Goal: Information Seeking & Learning: Learn about a topic

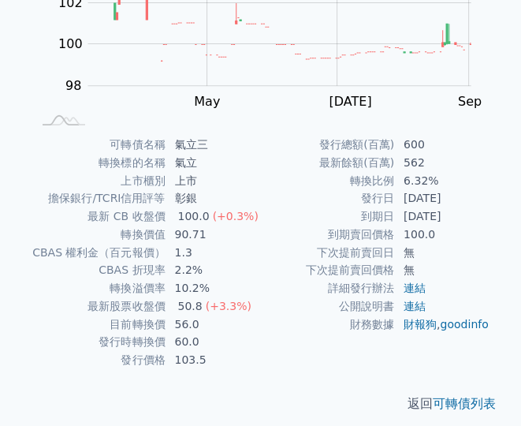
scroll to position [271, 0]
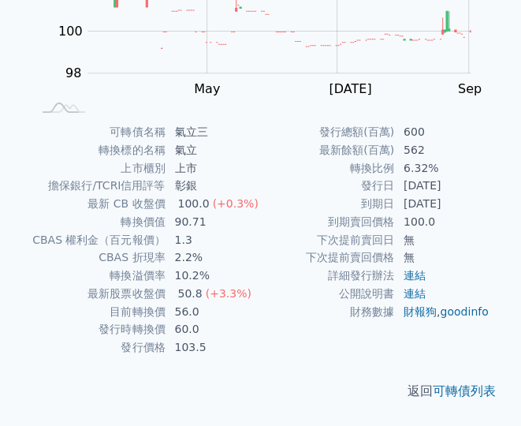
click at [281, 359] on div "返回 可轉債列表" at bounding box center [261, 390] width 496 height 69
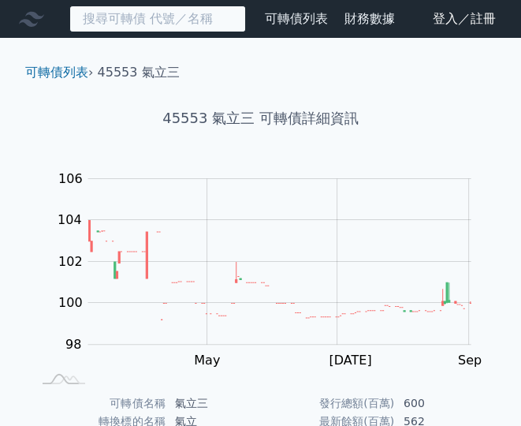
click at [151, 18] on input at bounding box center [157, 19] width 177 height 27
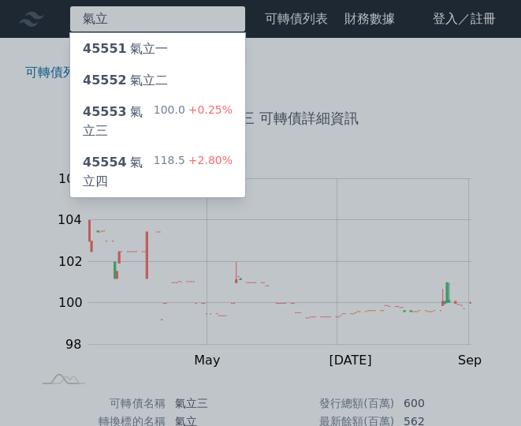
type input "氣立"
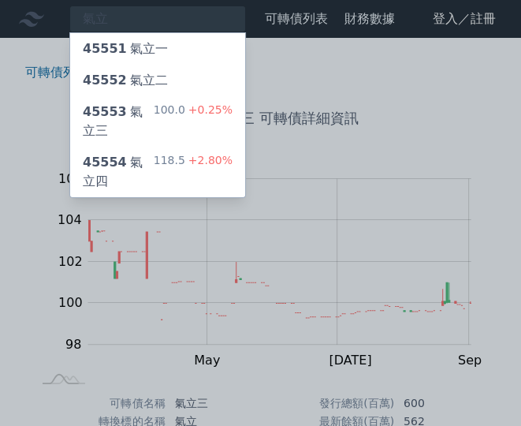
click at [186, 113] on div "100.0 +0.25%" at bounding box center [193, 121] width 79 height 38
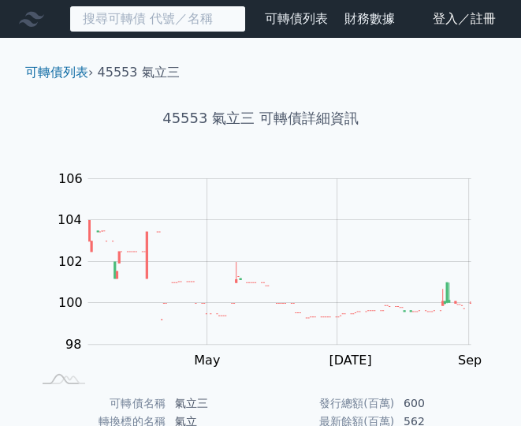
click at [167, 24] on input at bounding box center [157, 19] width 177 height 27
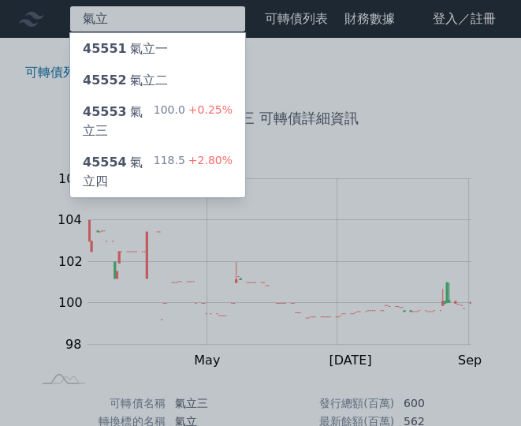
type input "氣立"
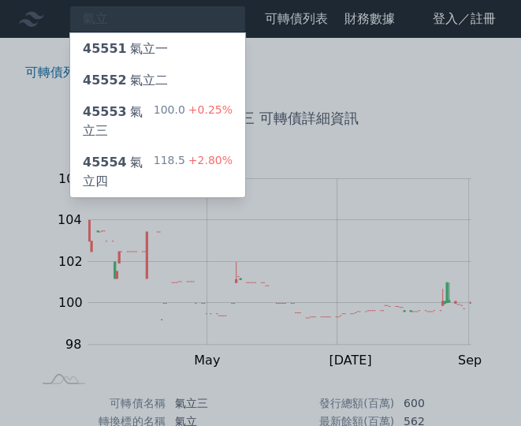
drag, startPoint x: 140, startPoint y: 80, endPoint x: 150, endPoint y: 79, distance: 10.3
click at [142, 80] on div "45552 氣立二" at bounding box center [125, 80] width 85 height 19
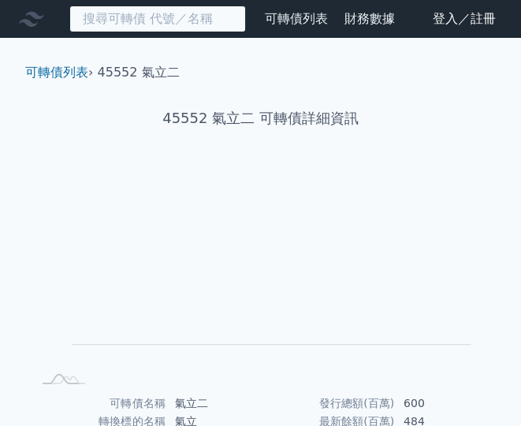
click at [159, 20] on input at bounding box center [157, 19] width 177 height 27
click at [163, 24] on input at bounding box center [157, 19] width 177 height 27
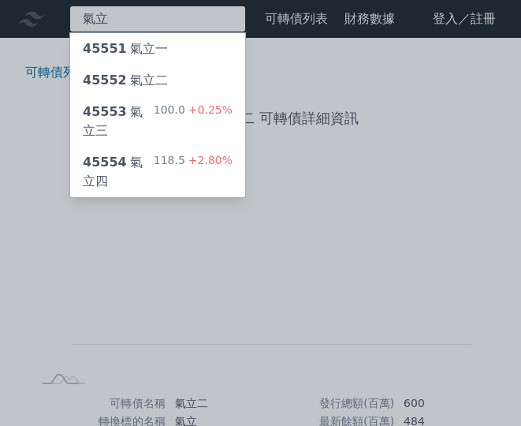
type input "氣立"
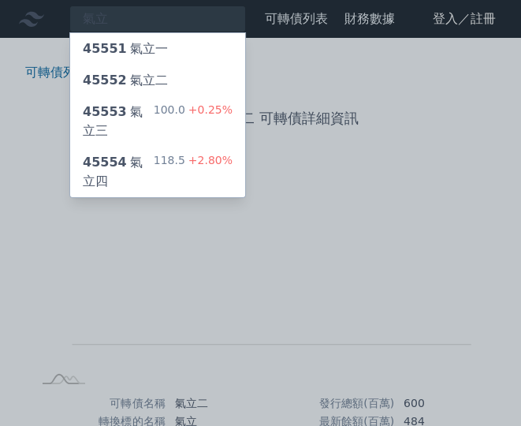
click at [189, 81] on div "45552 氣立二" at bounding box center [157, 81] width 175 height 32
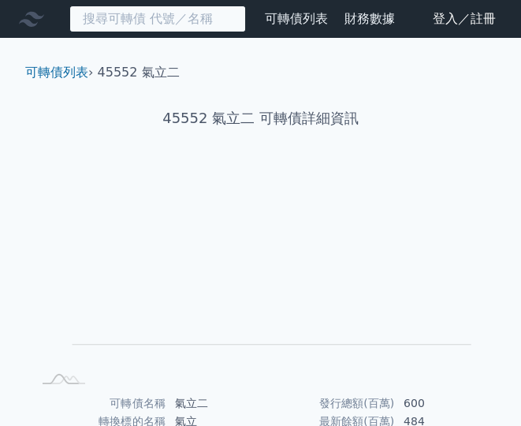
click at [126, 18] on input at bounding box center [157, 19] width 177 height 27
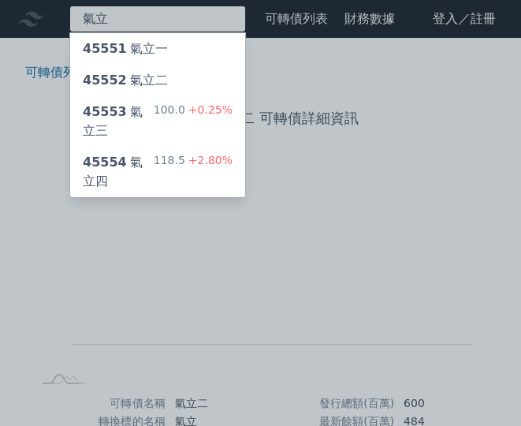
type input "氣立"
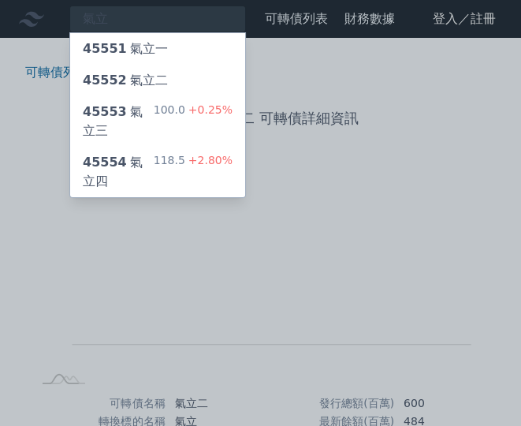
click at [161, 153] on div "118.5 +2.80%" at bounding box center [193, 172] width 79 height 38
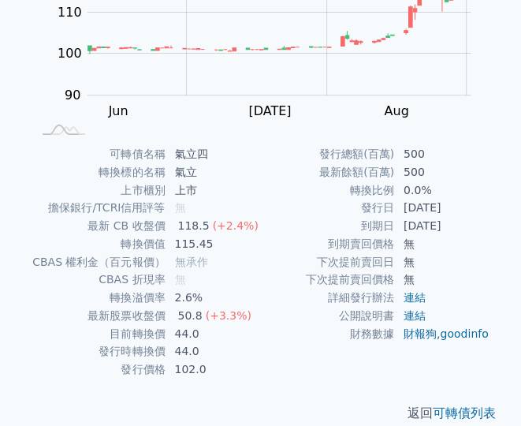
scroll to position [271, 0]
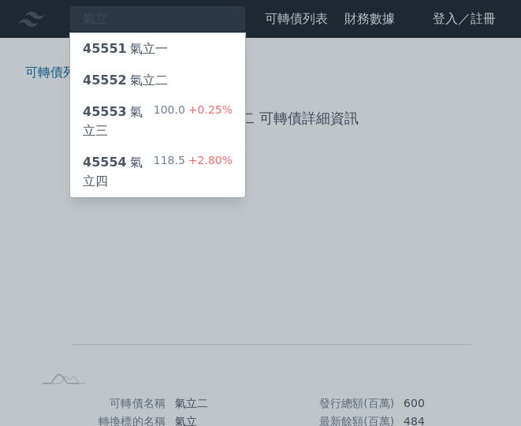
click at [176, 153] on div "118.5 +2.80%" at bounding box center [193, 172] width 79 height 38
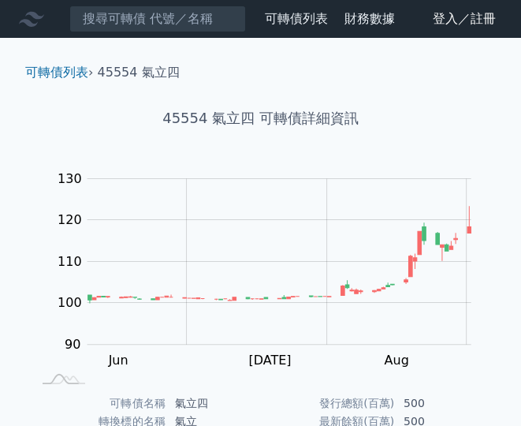
click at [20, 245] on div "Zoom Out 100 85 90 95 100 140 110 130 120 80 70 L Jun [DATE] Aug Sep Oct 開: 100…" at bounding box center [261, 277] width 496 height 221
